Goal: Find specific page/section: Find specific page/section

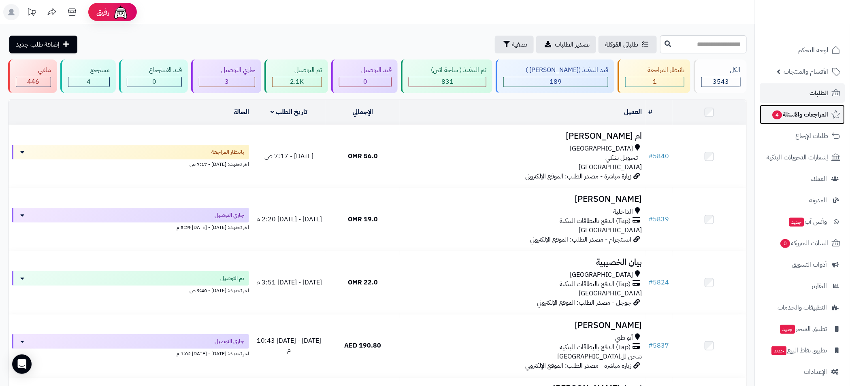
click at [804, 117] on span "المراجعات والأسئلة 4" at bounding box center [800, 114] width 57 height 11
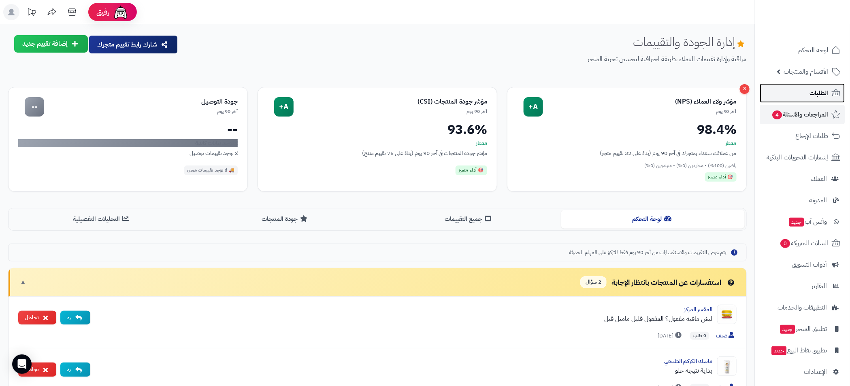
click at [807, 97] on link "الطلبات" at bounding box center [802, 92] width 85 height 19
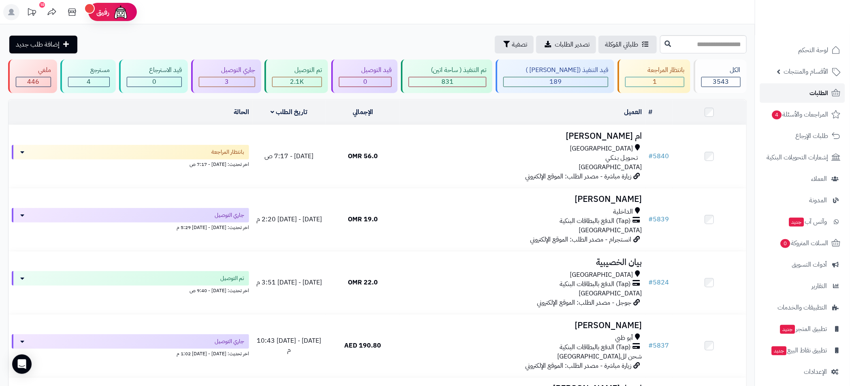
click at [801, 89] on link "الطلبات" at bounding box center [802, 92] width 85 height 19
